Goal: Task Accomplishment & Management: Manage account settings

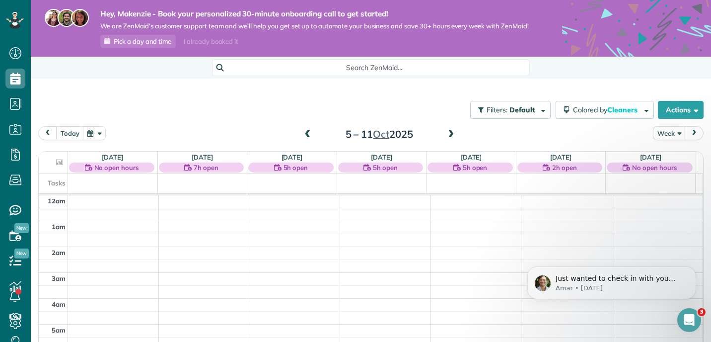
scroll to position [181, 0]
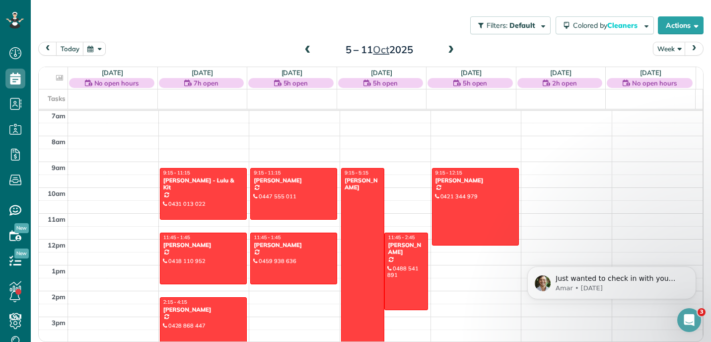
click at [406, 24] on div "Filters: Default Colored by Cleaners Color by Cleaner Color by Team Color by St…" at bounding box center [371, 25] width 680 height 33
click at [446, 49] on span at bounding box center [450, 50] width 11 height 9
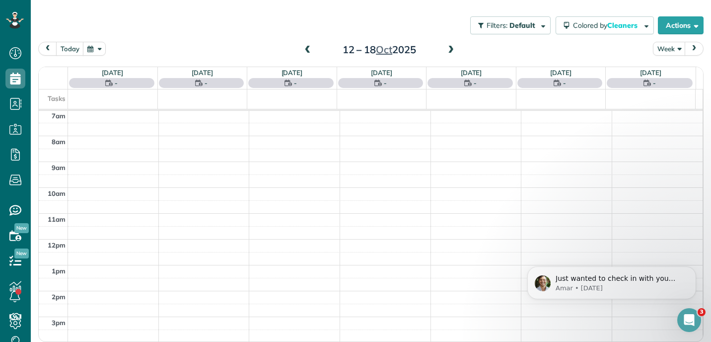
click at [446, 49] on span at bounding box center [450, 50] width 11 height 9
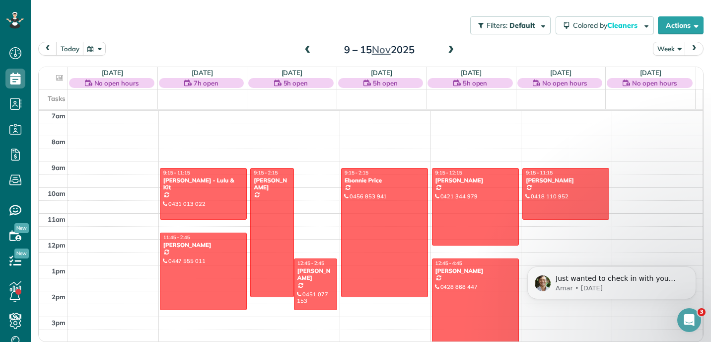
click at [401, 17] on div "Filters: Default Colored by Cleaners Color by Cleaner Color by Team Color by St…" at bounding box center [371, 25] width 680 height 33
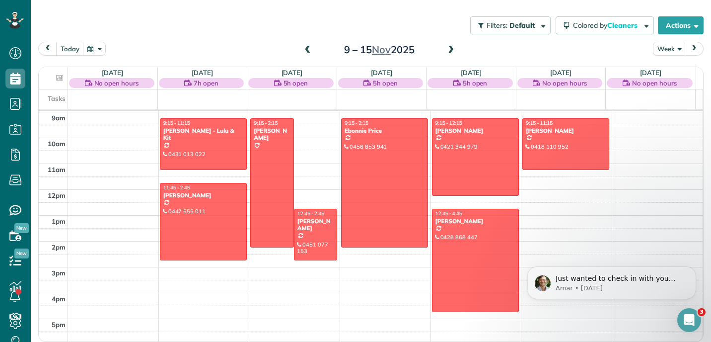
click at [445, 50] on span at bounding box center [450, 50] width 11 height 9
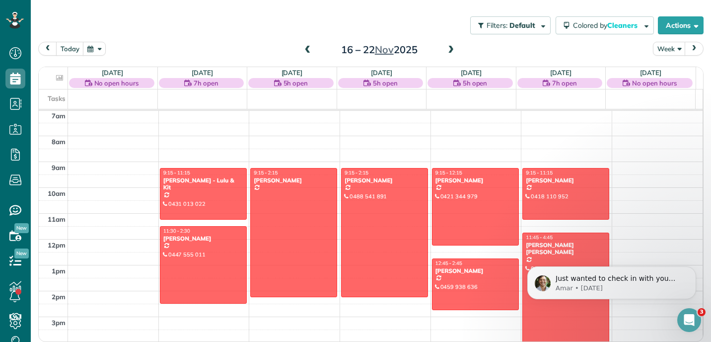
click at [406, 28] on div "Filters: Default Colored by Cleaners Color by Cleaner Color by Team Color by St…" at bounding box center [371, 25] width 680 height 33
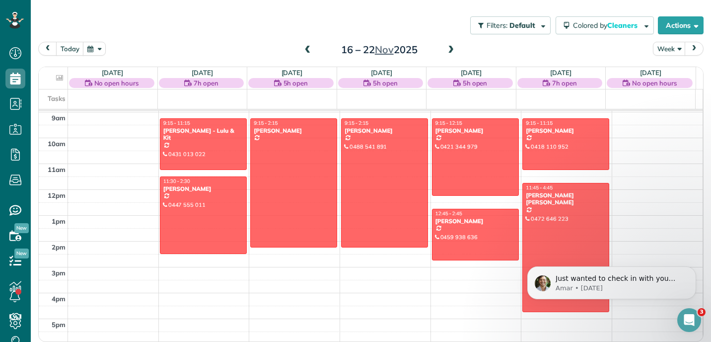
click at [304, 53] on span at bounding box center [307, 50] width 11 height 9
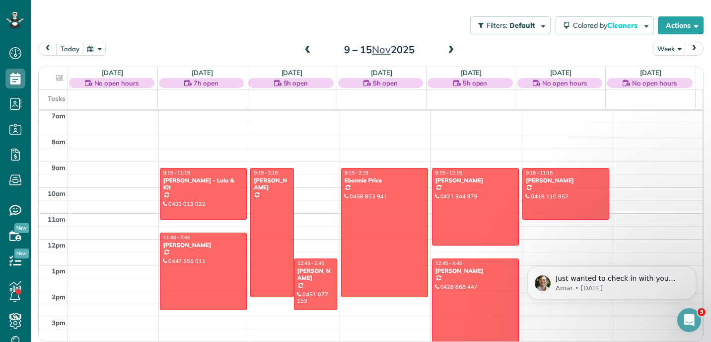
click at [304, 53] on span at bounding box center [307, 50] width 11 height 9
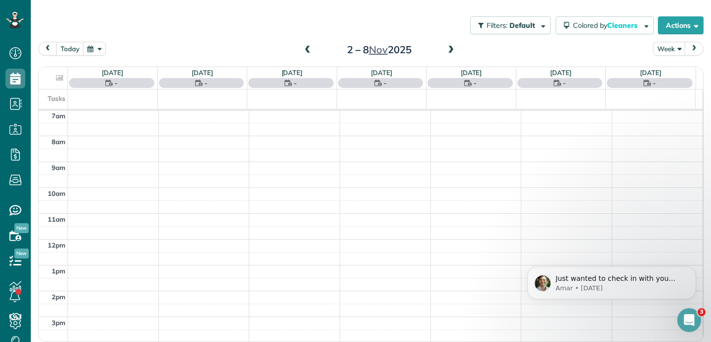
click at [304, 53] on span at bounding box center [307, 50] width 11 height 9
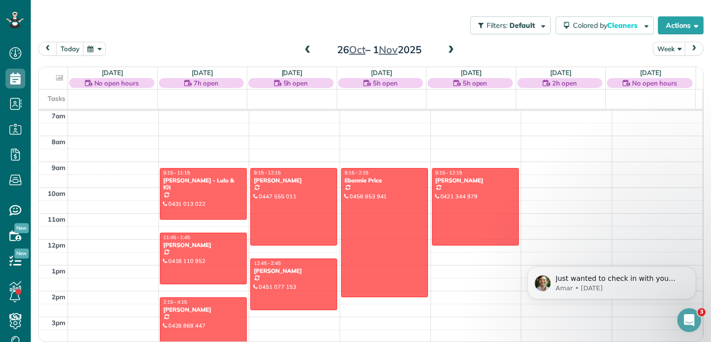
click at [304, 53] on span at bounding box center [307, 50] width 11 height 9
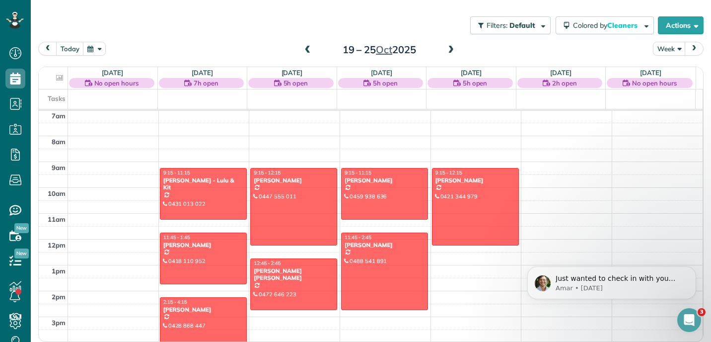
click at [304, 53] on span at bounding box center [307, 50] width 11 height 9
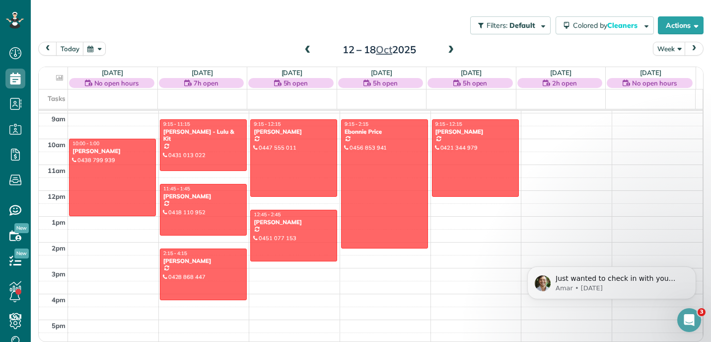
scroll to position [234, 0]
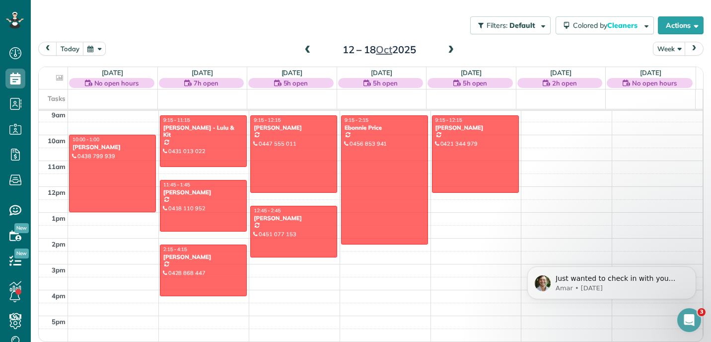
click at [304, 48] on span at bounding box center [307, 50] width 11 height 9
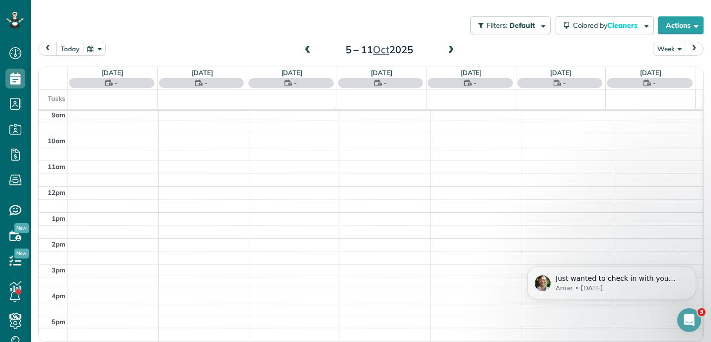
scroll to position [92, 0]
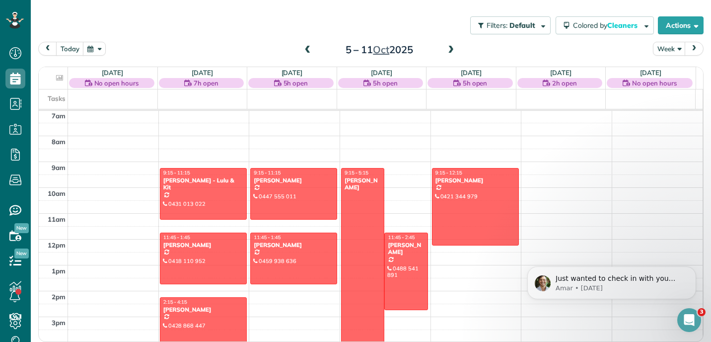
click at [446, 51] on span at bounding box center [450, 50] width 11 height 9
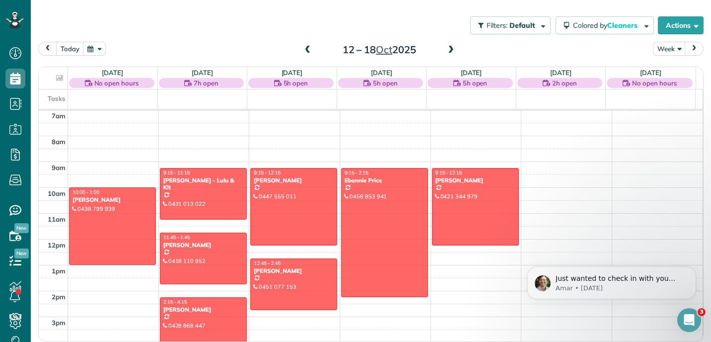
scroll to position [93, 0]
click at [451, 51] on span at bounding box center [450, 50] width 11 height 9
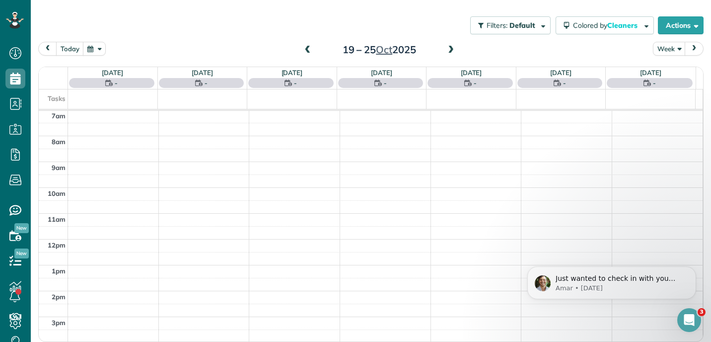
scroll to position [92, 0]
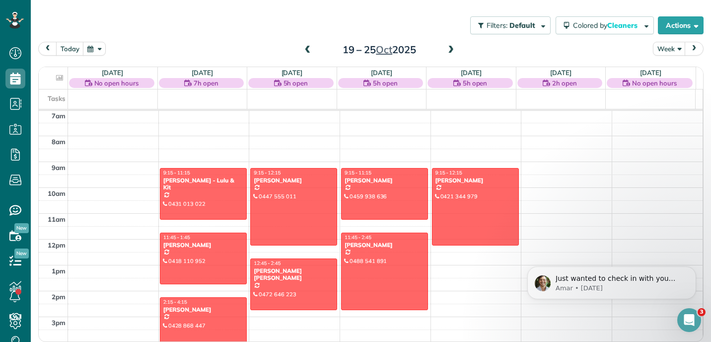
click at [304, 53] on span at bounding box center [307, 50] width 11 height 9
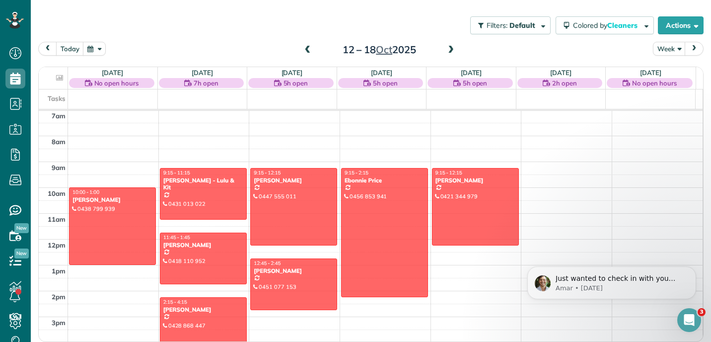
click at [304, 53] on span at bounding box center [307, 50] width 11 height 9
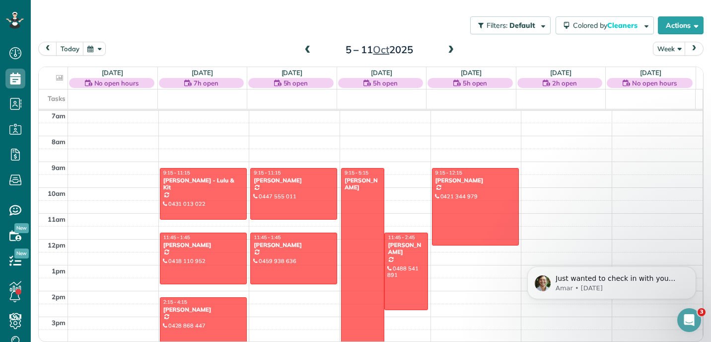
click at [428, 21] on div "Filters: Default Colored by Cleaners Color by Cleaner Color by Team Color by St…" at bounding box center [371, 25] width 680 height 33
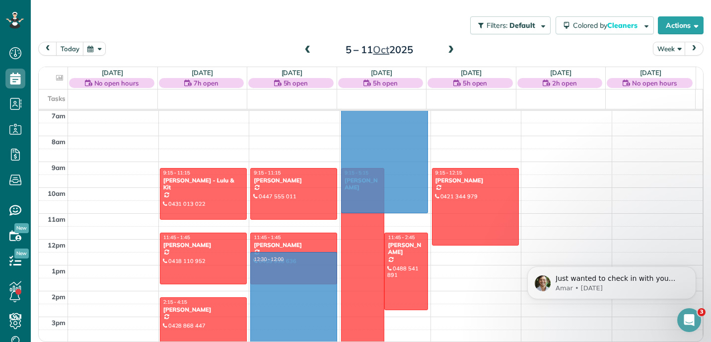
drag, startPoint x: 308, startPoint y: 256, endPoint x: 368, endPoint y: 208, distance: 77.4
click at [368, 208] on tbody "12am 1am 2am 3am 4am 5am 6am 7am 8am 9am 10am 11am 12pm 1pm 2pm 3pm 4pm 5pm 6pm…" at bounding box center [371, 239] width 664 height 619
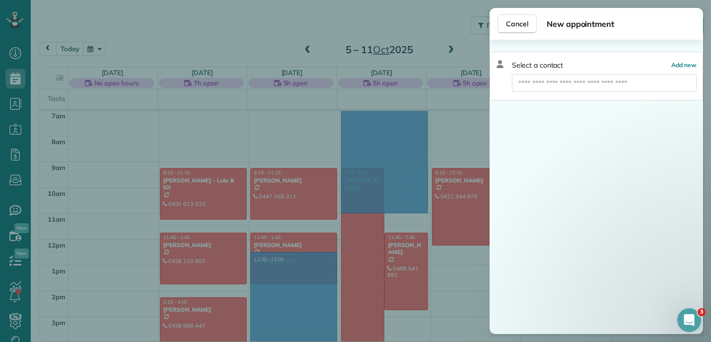
click at [385, 218] on div "Cancel New appointment Select a contact Add new" at bounding box center [355, 171] width 711 height 342
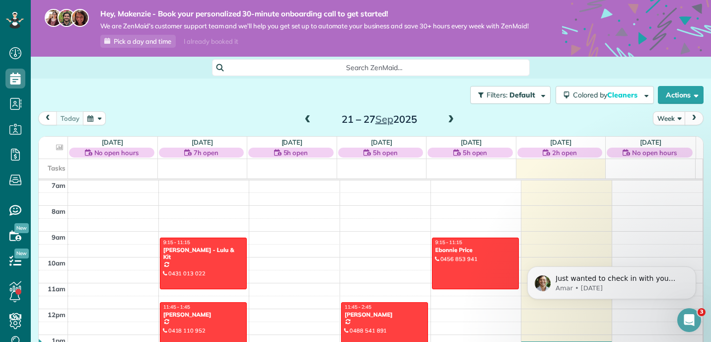
click at [445, 124] on span at bounding box center [450, 119] width 11 height 9
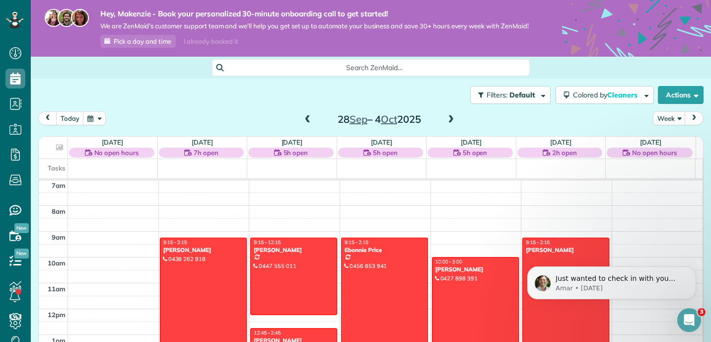
click at [445, 124] on span at bounding box center [450, 119] width 11 height 9
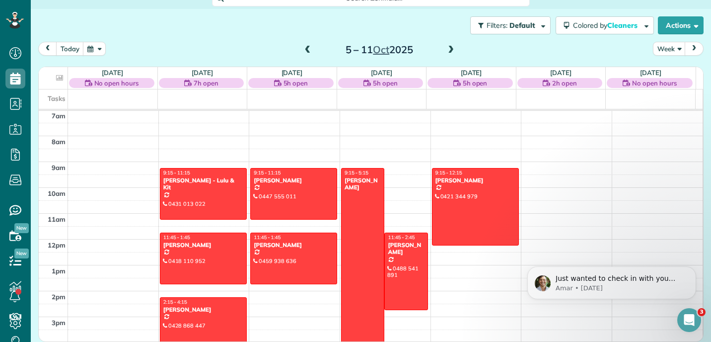
scroll to position [78, 0]
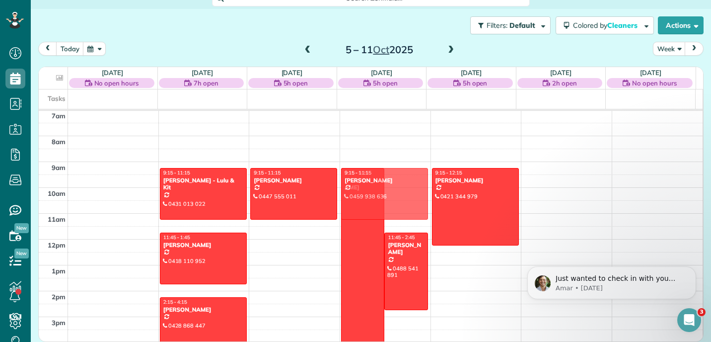
drag, startPoint x: 301, startPoint y: 256, endPoint x: 405, endPoint y: 191, distance: 122.9
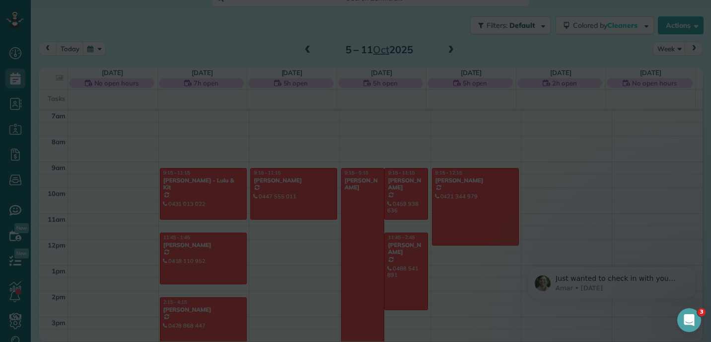
scroll to position [77, 0]
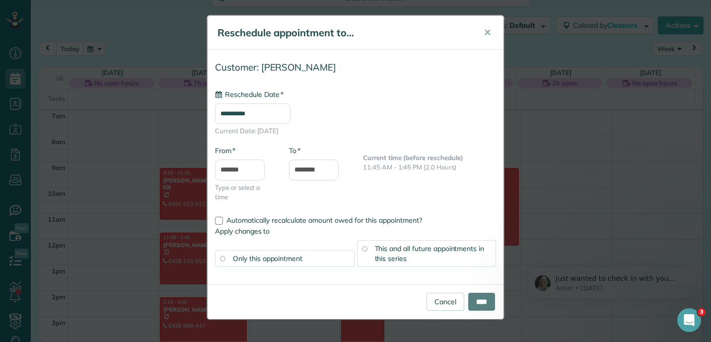
type input "**********"
click at [480, 303] on input "****" at bounding box center [481, 301] width 27 height 18
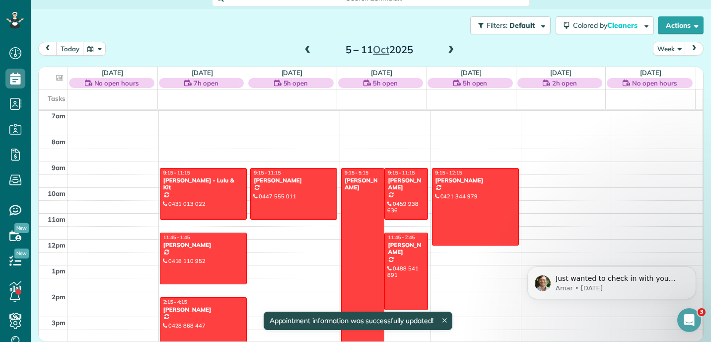
click at [361, 233] on div at bounding box center [363, 271] width 43 height 206
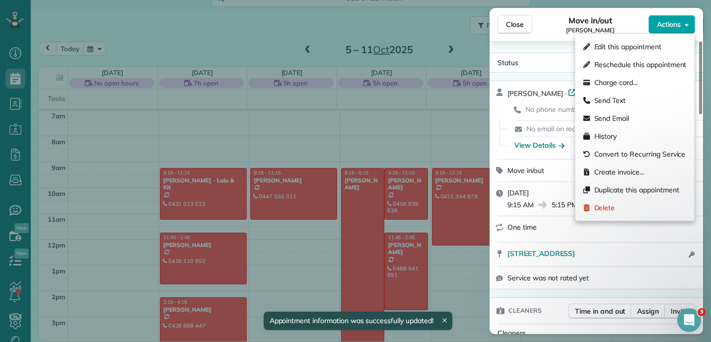
click at [685, 31] on button "Actions" at bounding box center [671, 24] width 47 height 19
click at [590, 208] on div "Delete" at bounding box center [599, 208] width 32 height 10
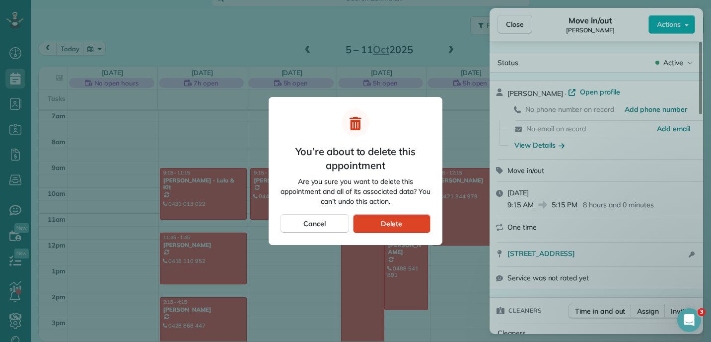
click at [402, 226] on div "Delete" at bounding box center [391, 223] width 77 height 19
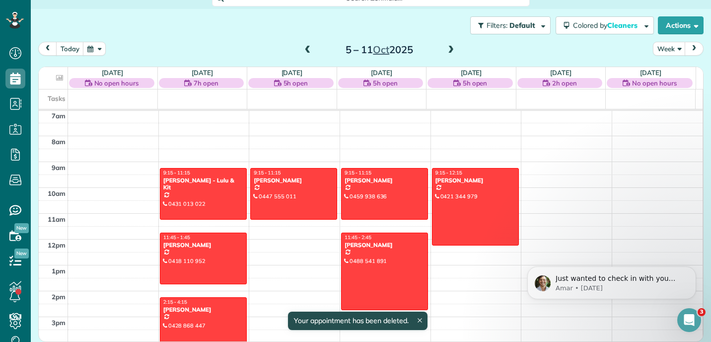
click at [404, 133] on div "12am 1am 2am 3am 4am 5am 6am 7am 8am 9am 10am 11am 12pm 1pm 2pm 3pm 4pm 5pm 6pm…" at bounding box center [371, 239] width 664 height 619
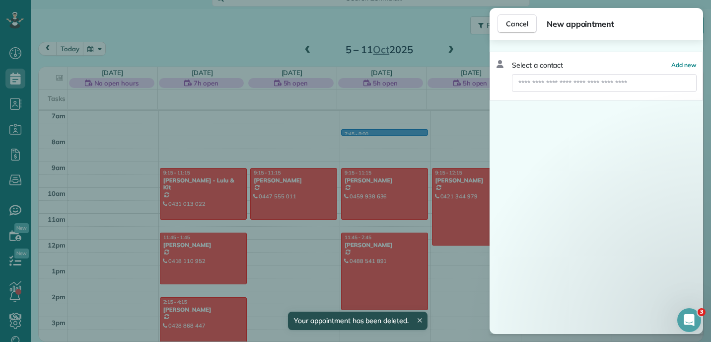
click at [388, 126] on div "Cancel New appointment Select a contact Add new" at bounding box center [355, 171] width 711 height 342
